Goal: Navigation & Orientation: Find specific page/section

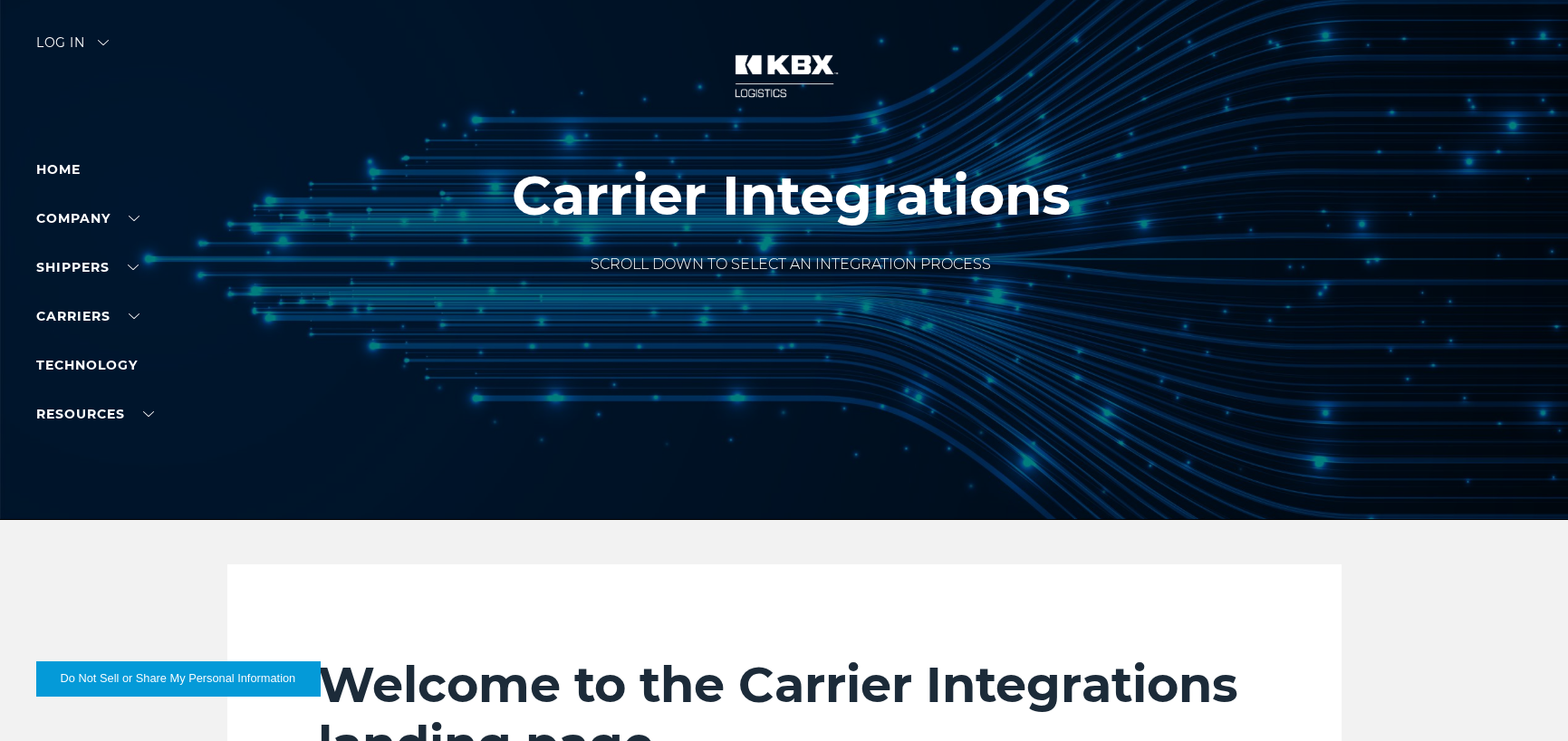
click at [49, 45] on div "Log in" at bounding box center [72, 49] width 73 height 26
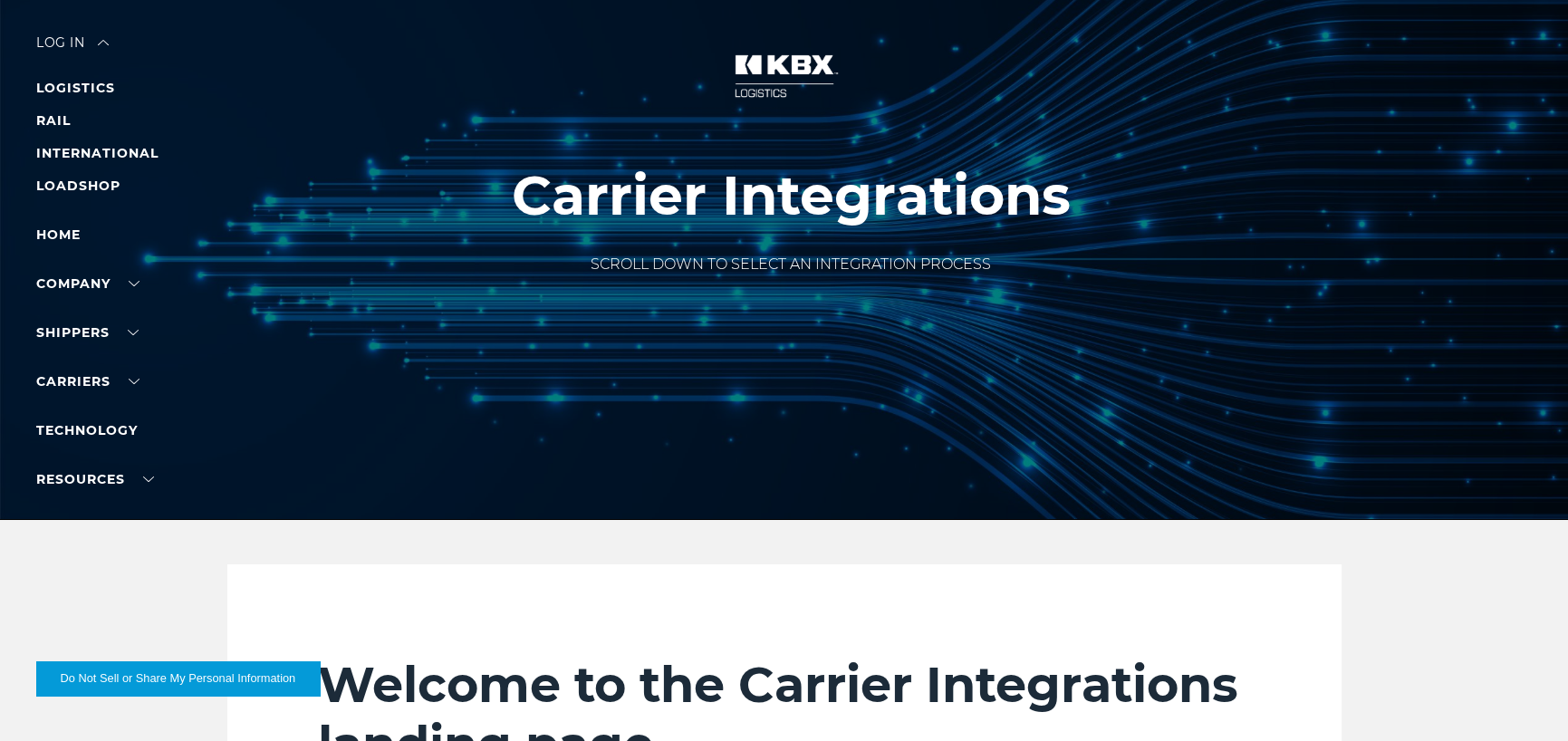
click at [73, 45] on div "Log in" at bounding box center [72, 49] width 73 height 26
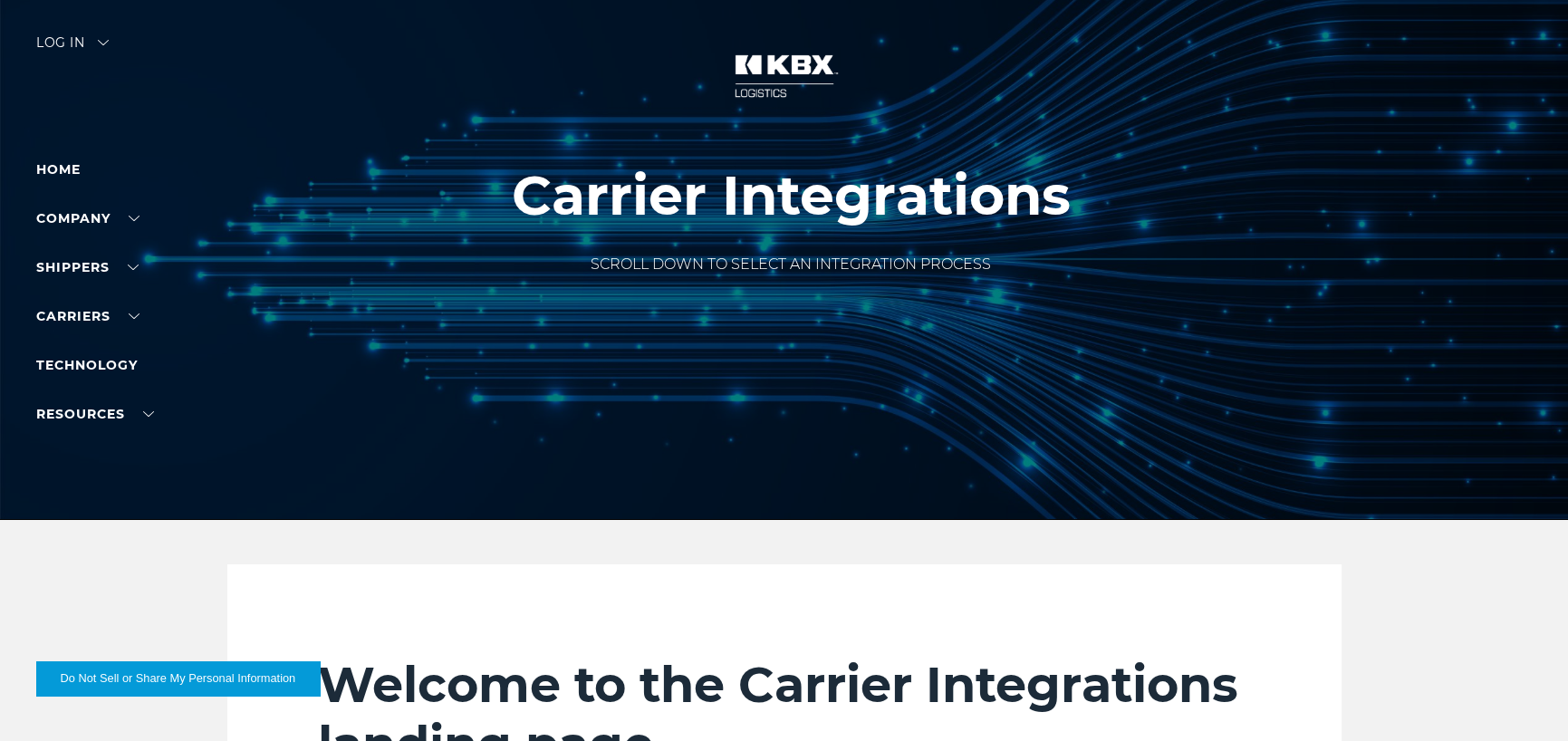
click at [73, 45] on div "Log in" at bounding box center [72, 49] width 73 height 26
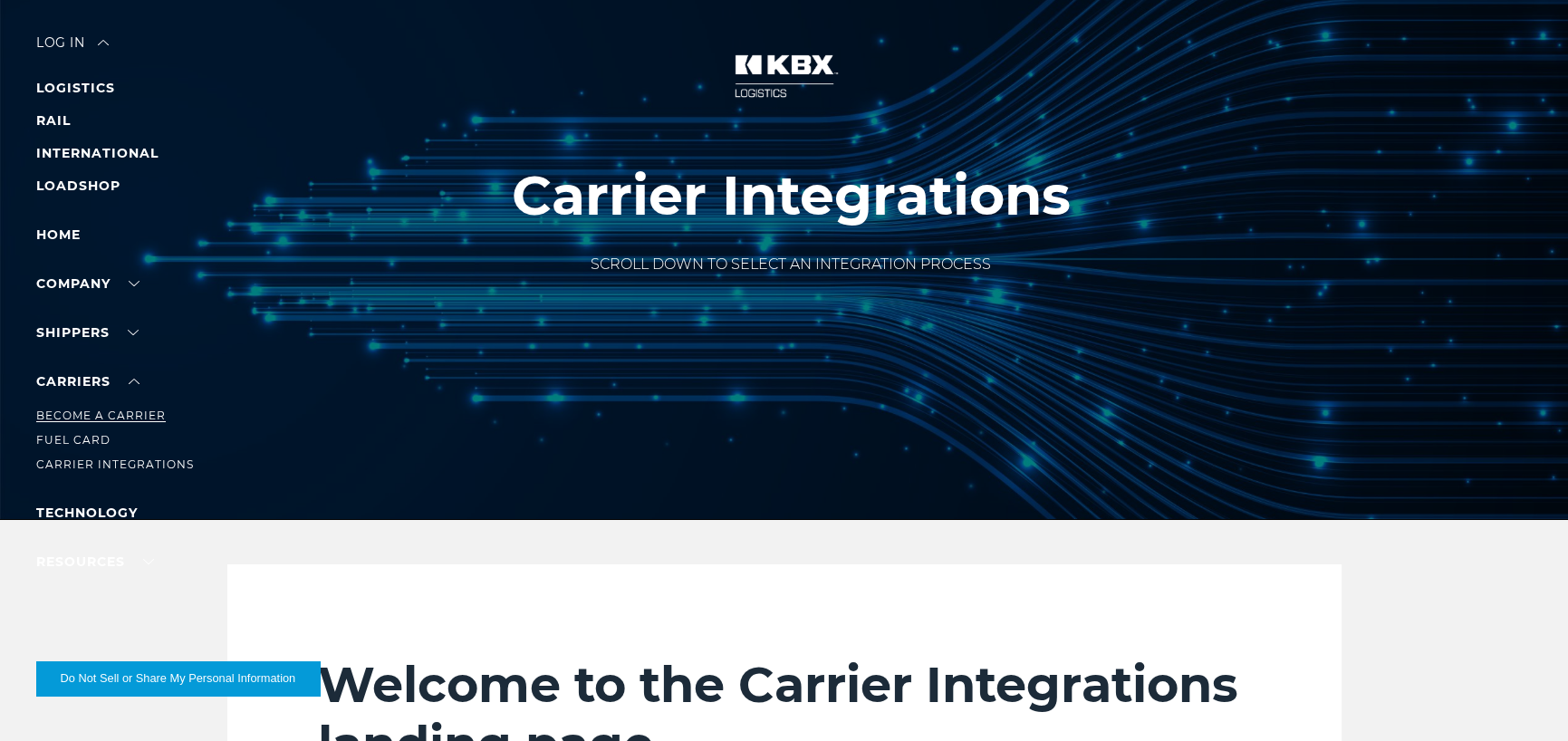
click at [108, 413] on link "Become a Carrier" at bounding box center [101, 415] width 130 height 14
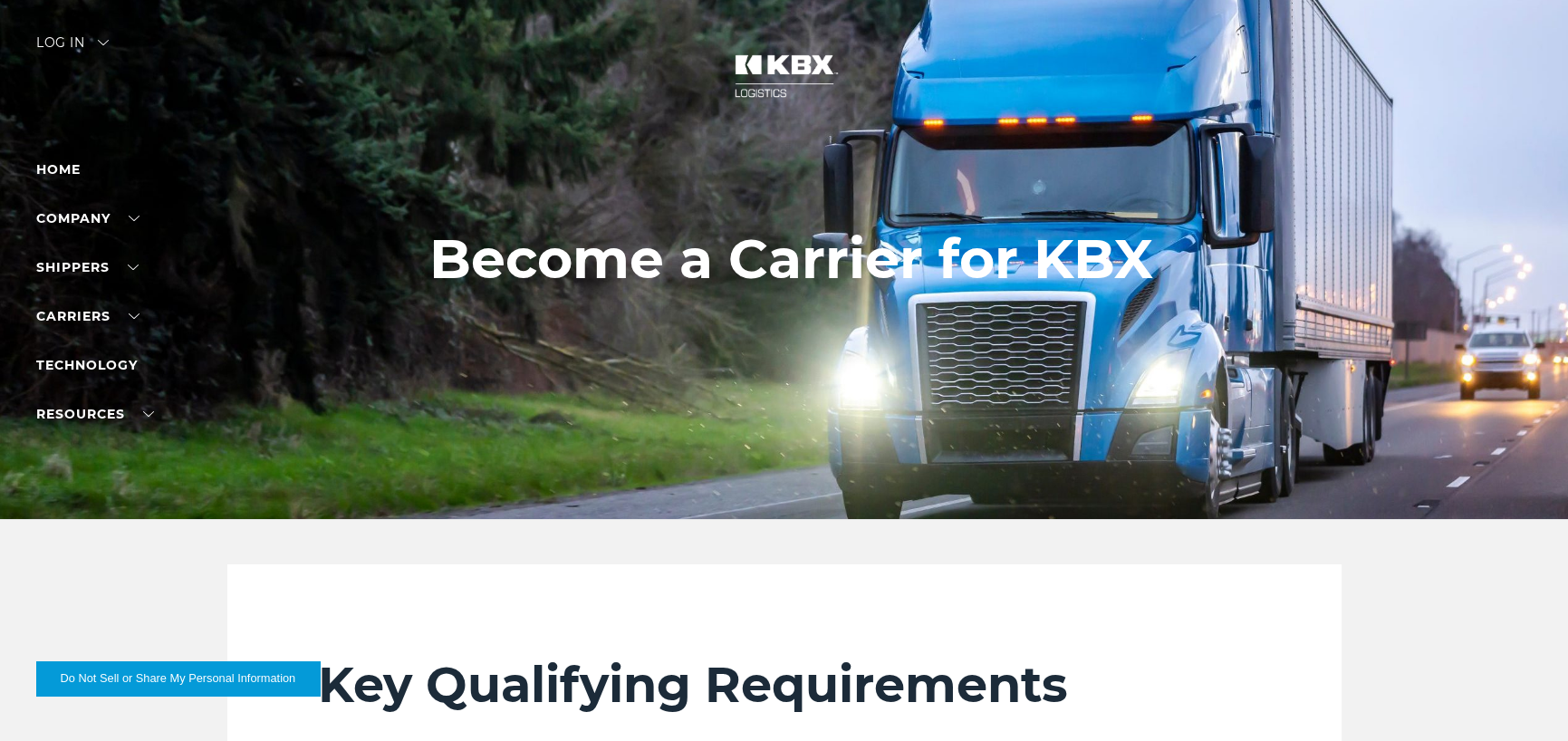
click at [64, 45] on div "Log in" at bounding box center [72, 49] width 73 height 26
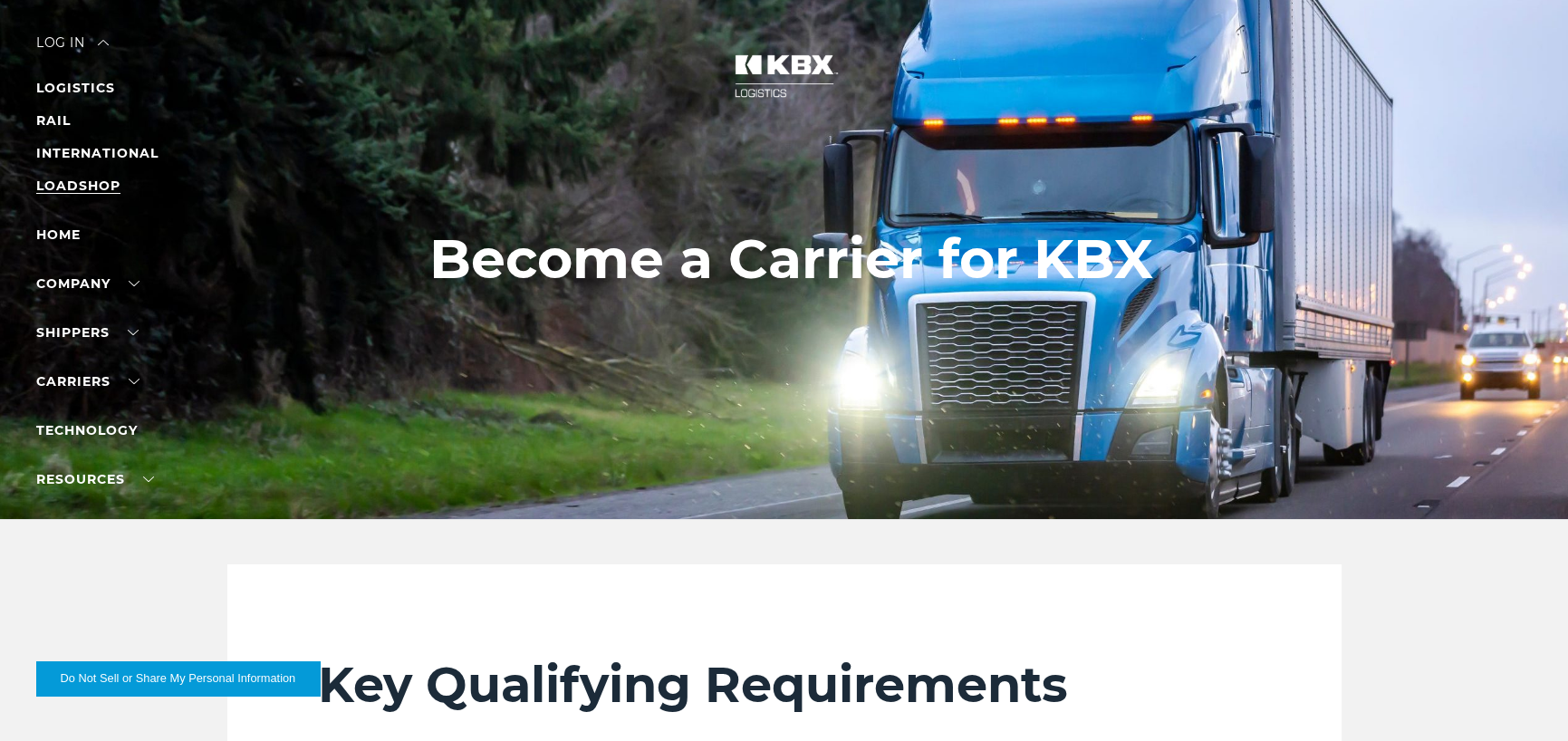
click at [70, 179] on link "LOADSHOP" at bounding box center [78, 185] width 85 height 16
